Goal: Task Accomplishment & Management: Complete application form

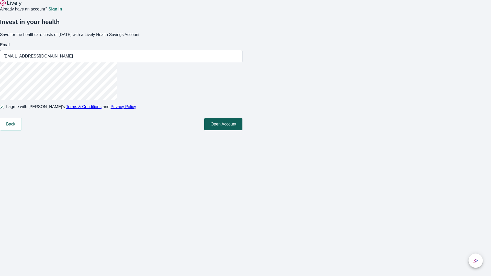
click at [243, 130] on button "Open Account" at bounding box center [223, 124] width 38 height 12
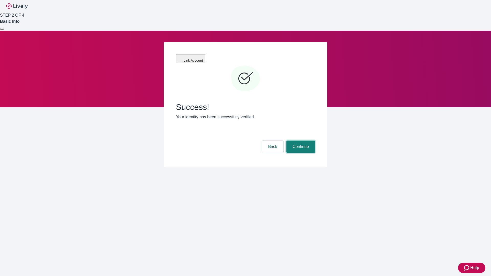
click at [300, 141] on button "Continue" at bounding box center [301, 147] width 29 height 12
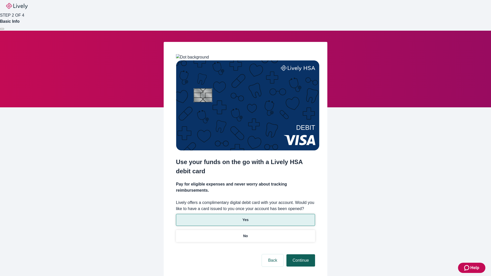
click at [245, 217] on p "Yes" at bounding box center [246, 219] width 6 height 5
click at [300, 255] on button "Continue" at bounding box center [301, 261] width 29 height 12
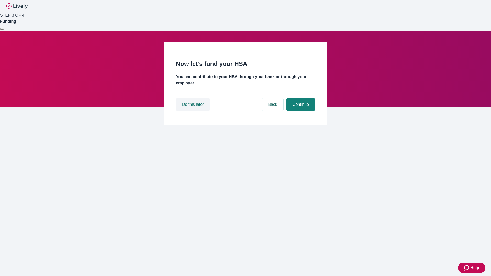
click at [194, 111] on button "Do this later" at bounding box center [193, 105] width 34 height 12
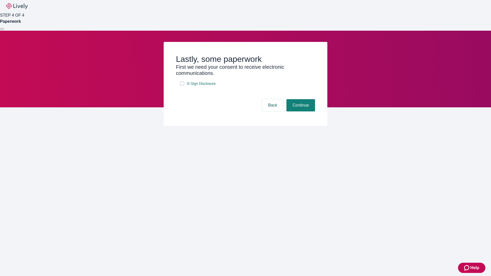
click at [182, 86] on input "E-Sign Disclosure" at bounding box center [182, 84] width 4 height 4
checkbox input "true"
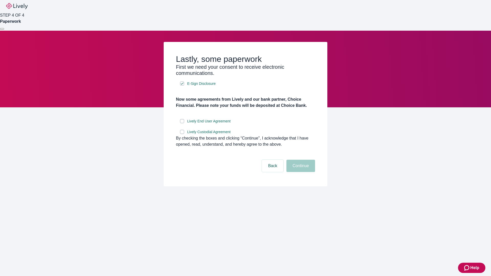
click at [182, 123] on input "Lively End User Agreement" at bounding box center [182, 121] width 4 height 4
checkbox input "true"
click at [182, 134] on input "Lively Custodial Agreement" at bounding box center [182, 132] width 4 height 4
checkbox input "true"
click at [300, 172] on button "Continue" at bounding box center [301, 166] width 29 height 12
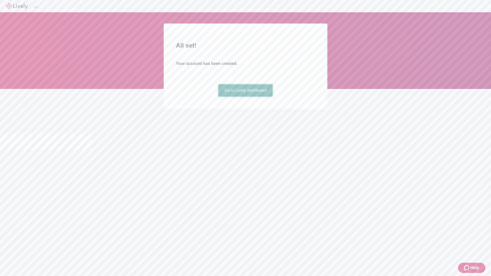
click at [245, 97] on link "Go to Lively dashboard" at bounding box center [246, 90] width 54 height 12
